Goal: Information Seeking & Learning: Understand process/instructions

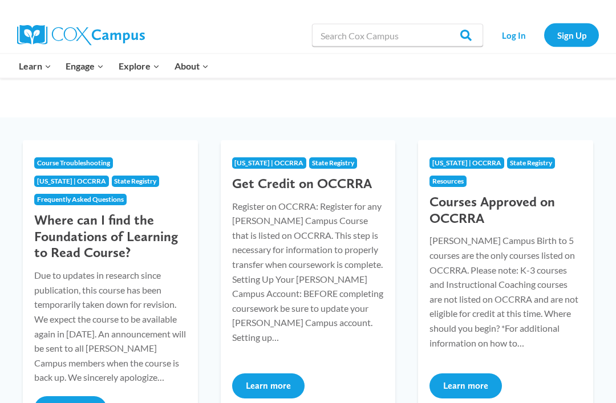
scroll to position [108, 0]
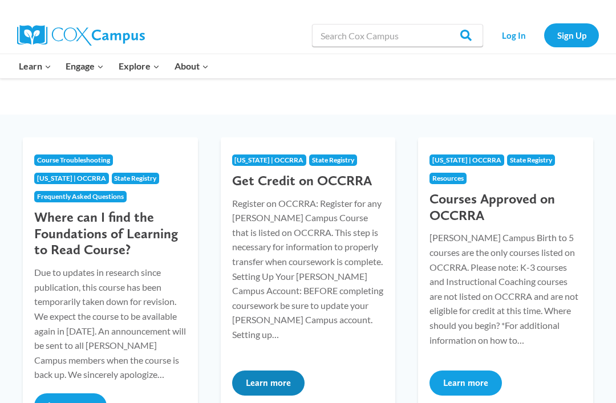
click at [278, 381] on button "Learn more" at bounding box center [268, 383] width 72 height 25
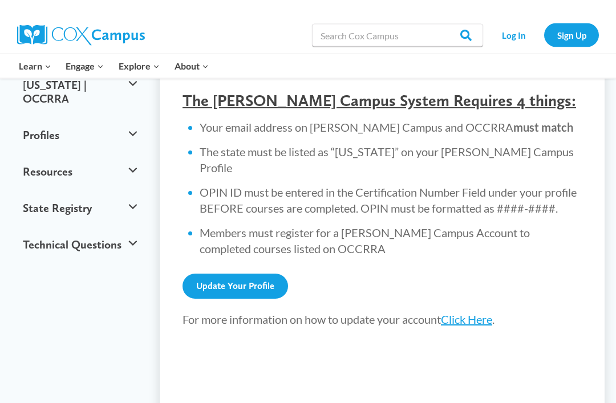
scroll to position [463, 0]
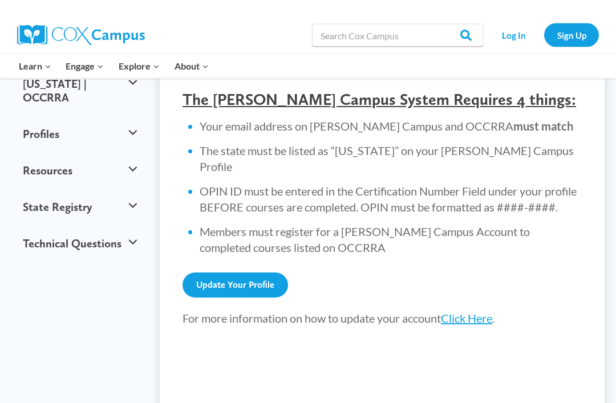
click at [486, 312] on link "Click Here" at bounding box center [466, 319] width 51 height 14
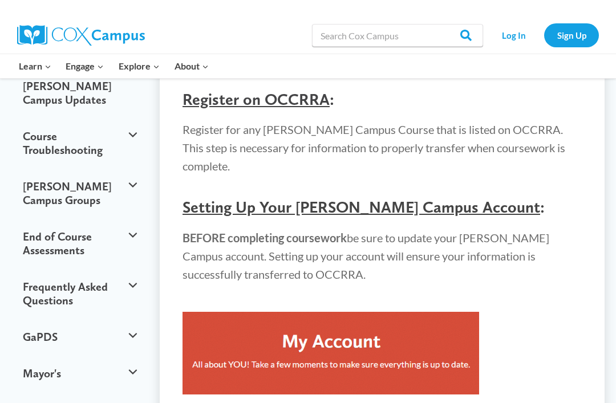
scroll to position [139, 0]
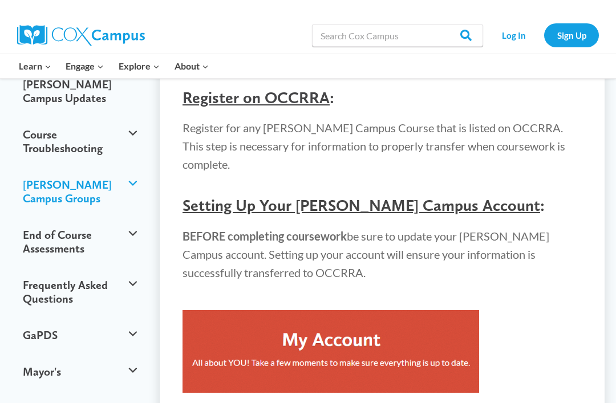
click at [129, 168] on button "[PERSON_NAME] Campus Groups" at bounding box center [79, 191] width 125 height 50
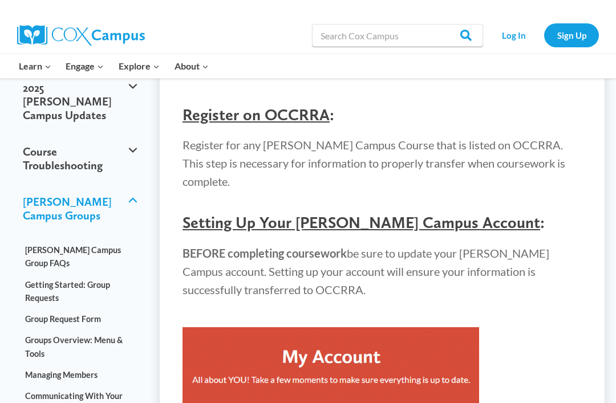
scroll to position [127, 0]
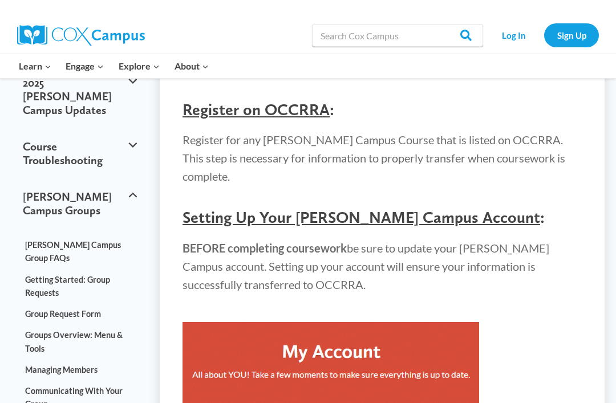
click at [104, 269] on link "Getting Started: Group Requests" at bounding box center [79, 286] width 125 height 34
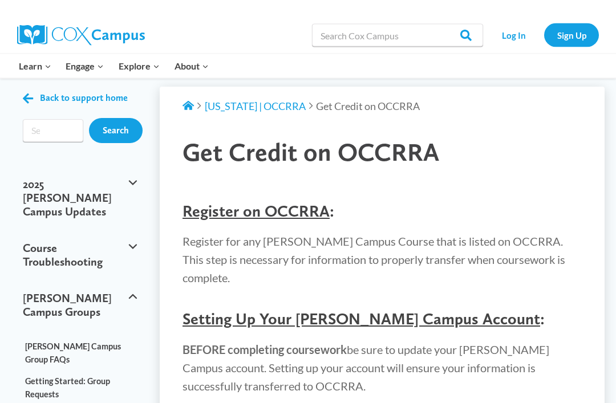
scroll to position [0, 0]
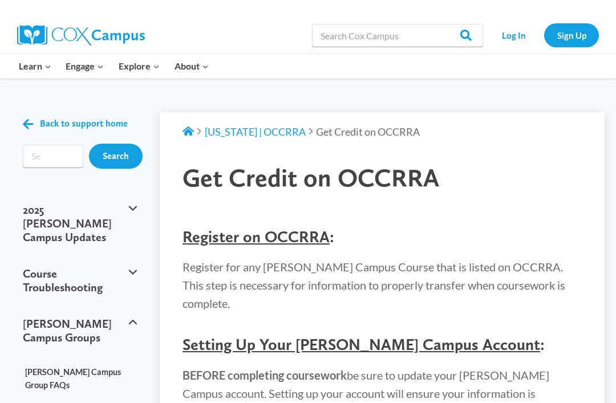
click at [573, 34] on link "Sign Up" at bounding box center [571, 34] width 55 height 23
